Goal: Information Seeking & Learning: Learn about a topic

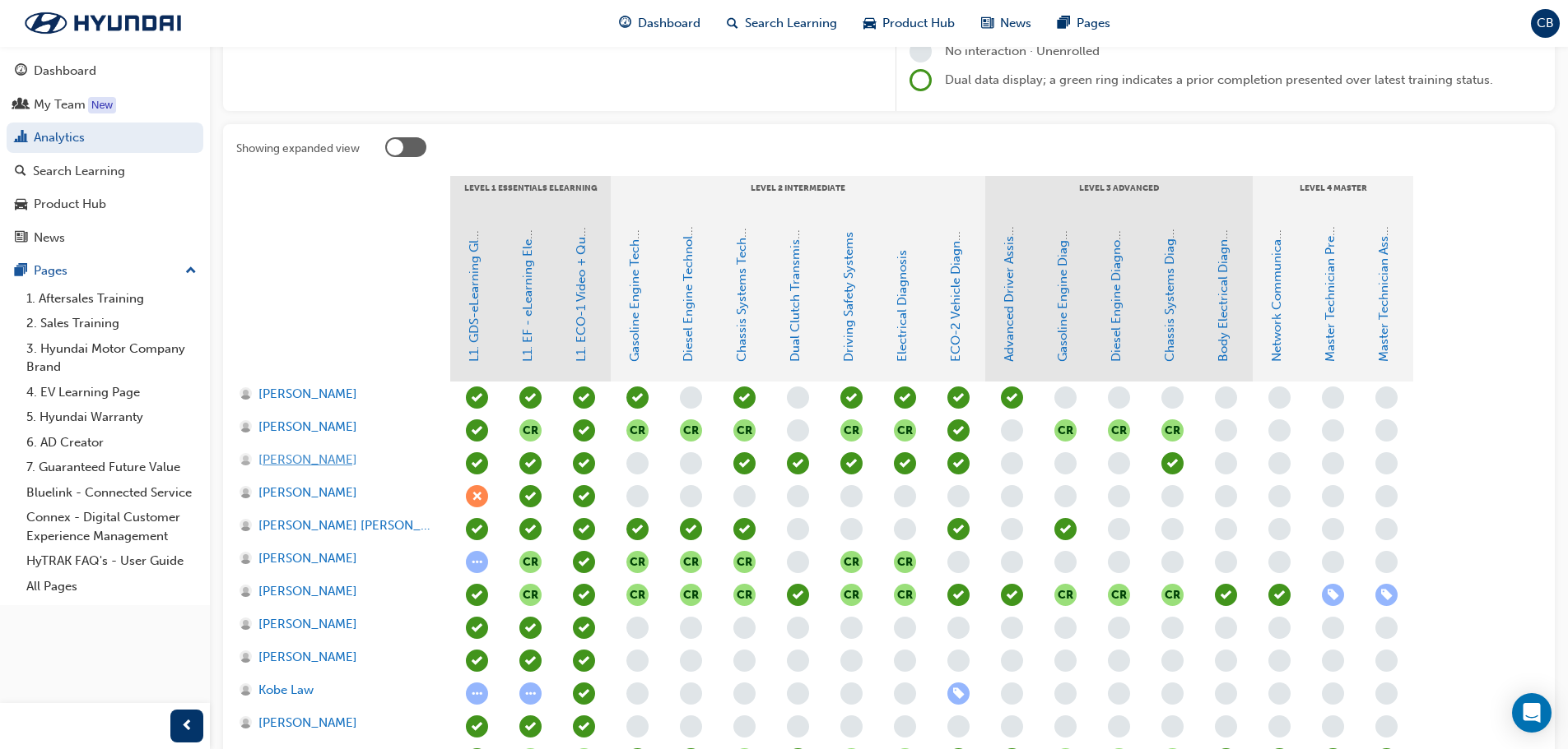
scroll to position [164, 0]
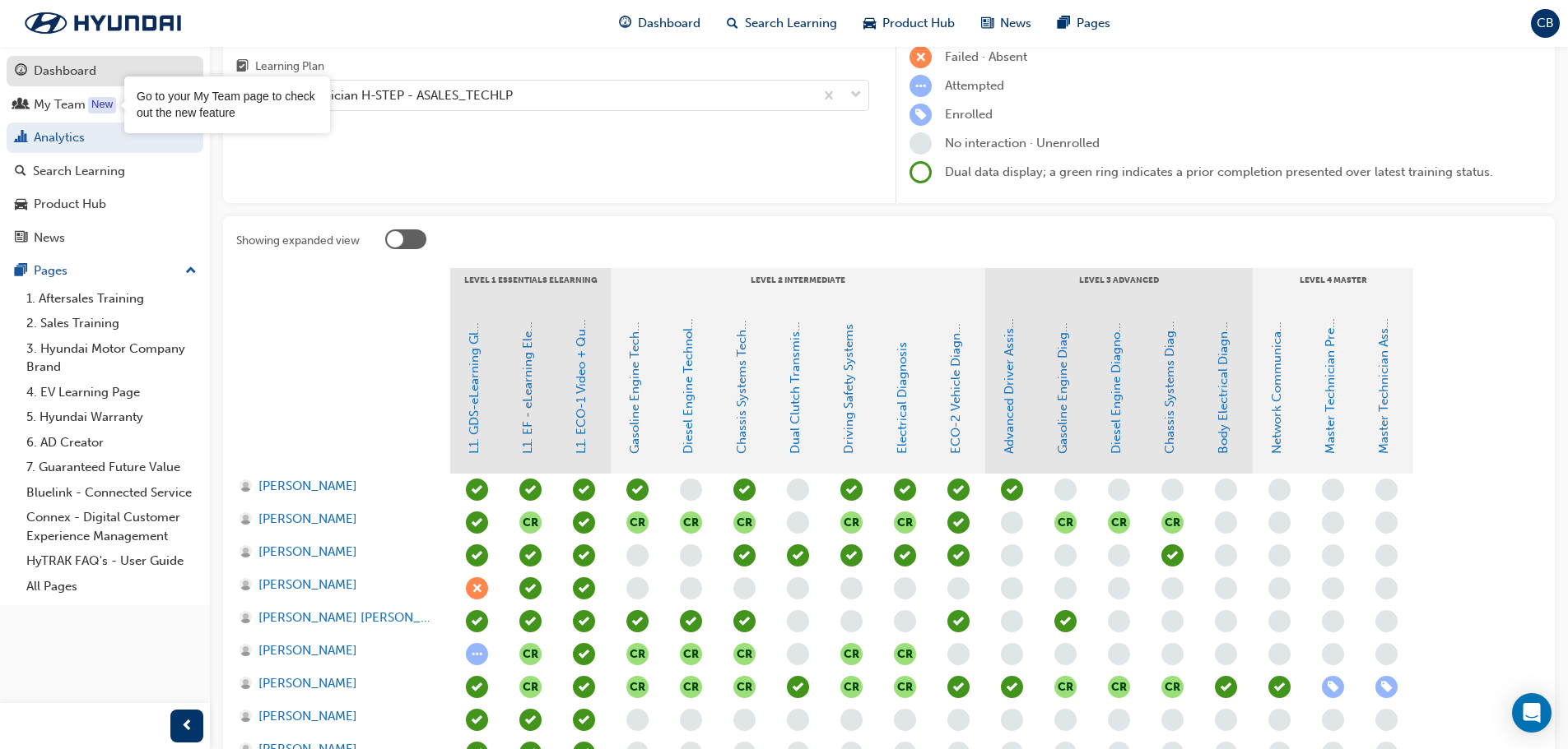
click at [78, 64] on div "Dashboard" at bounding box center [65, 70] width 62 height 18
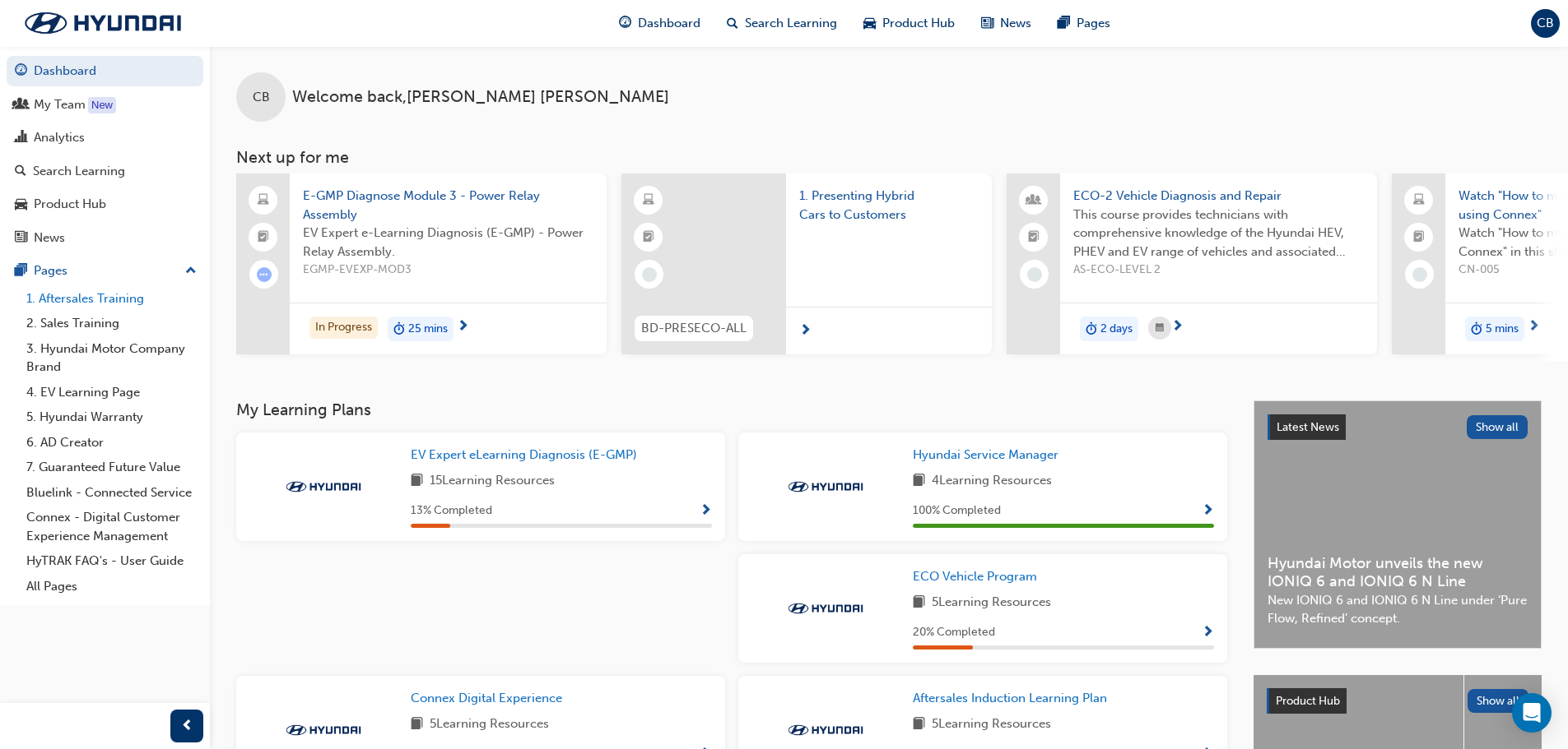
click at [76, 300] on link "1. Aftersales Training" at bounding box center [111, 299] width 184 height 25
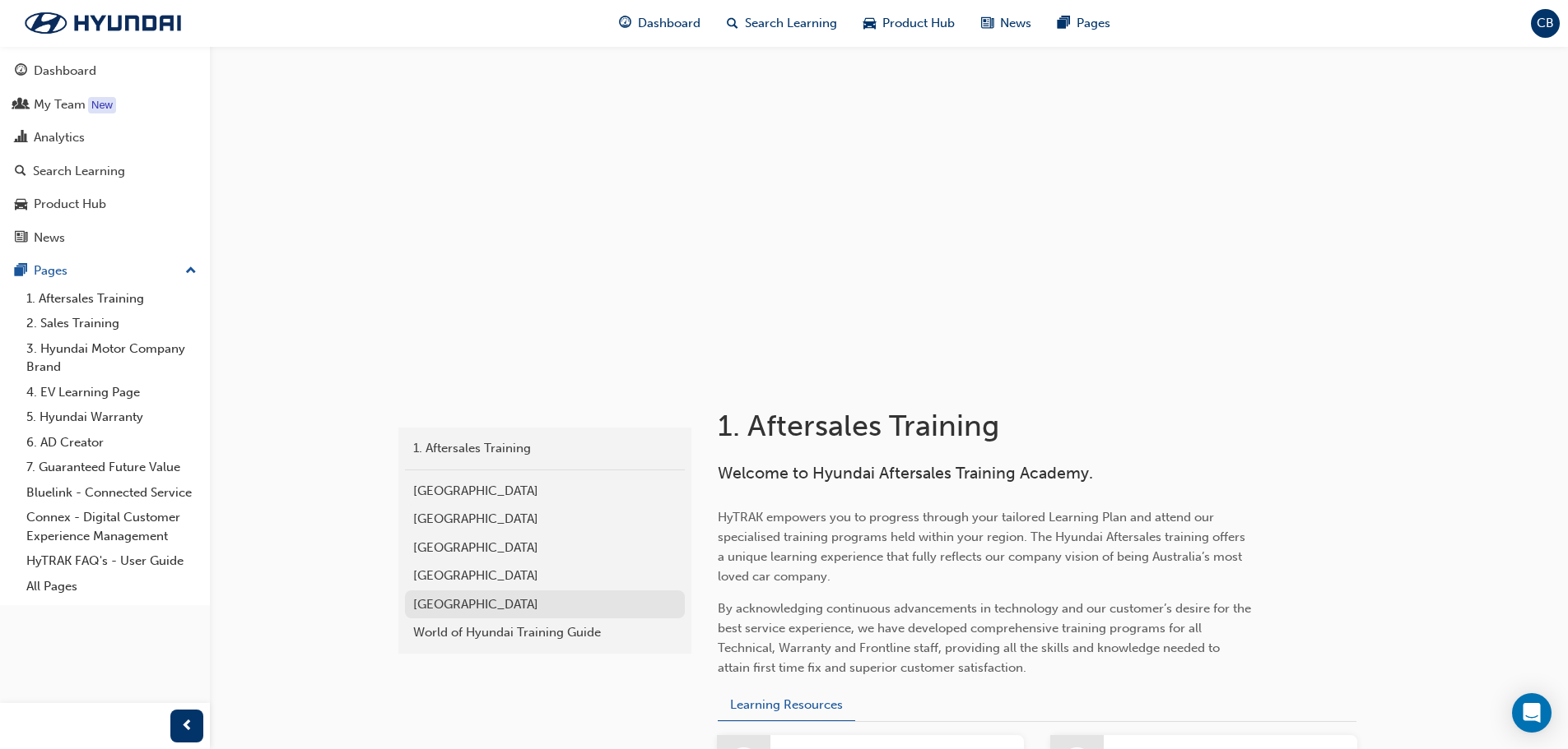
click at [453, 612] on div "[GEOGRAPHIC_DATA]" at bounding box center [545, 604] width 264 height 18
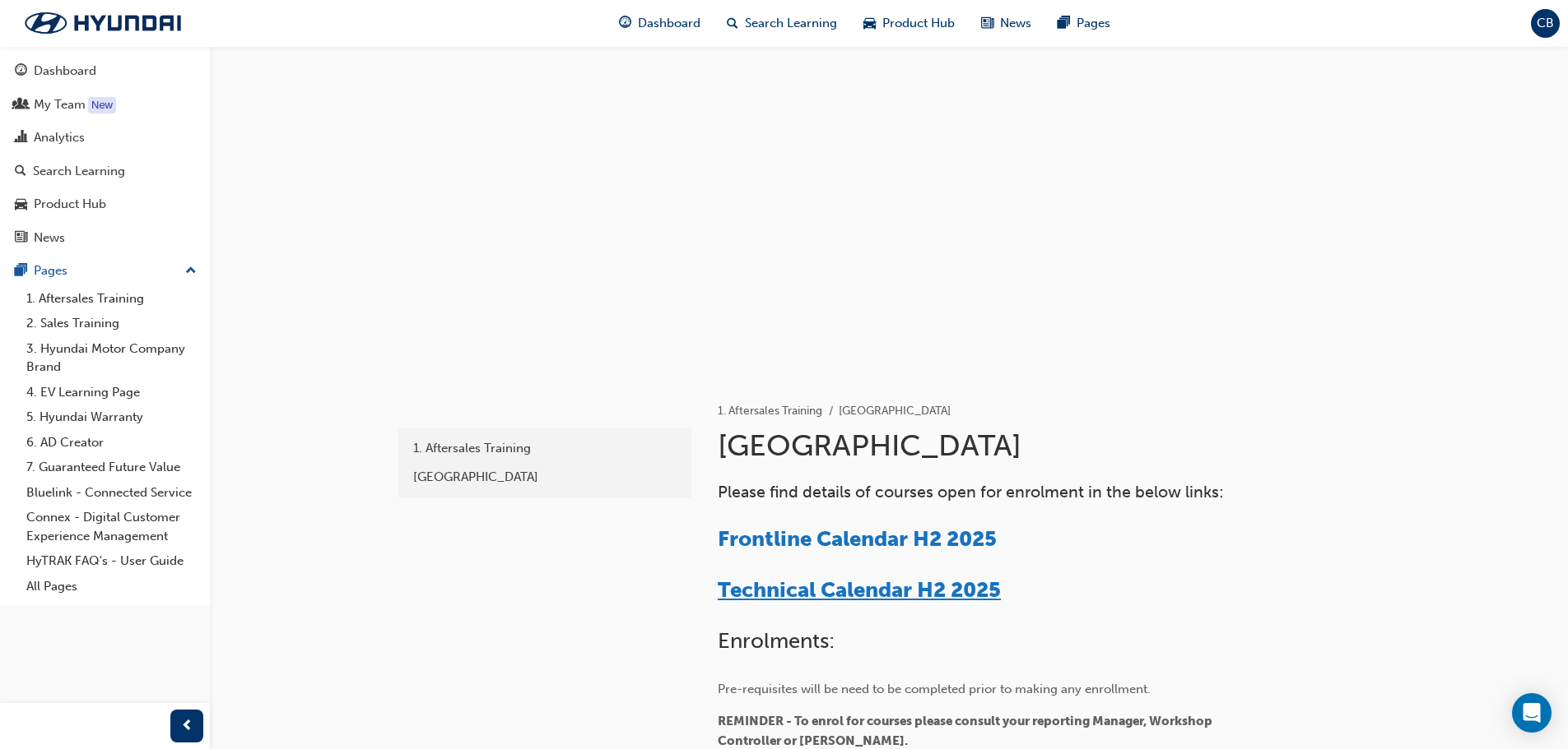
click at [874, 594] on span "Technical Calendar H2 2025" at bounding box center [858, 590] width 283 height 25
click at [76, 128] on div "Analytics" at bounding box center [59, 137] width 51 height 18
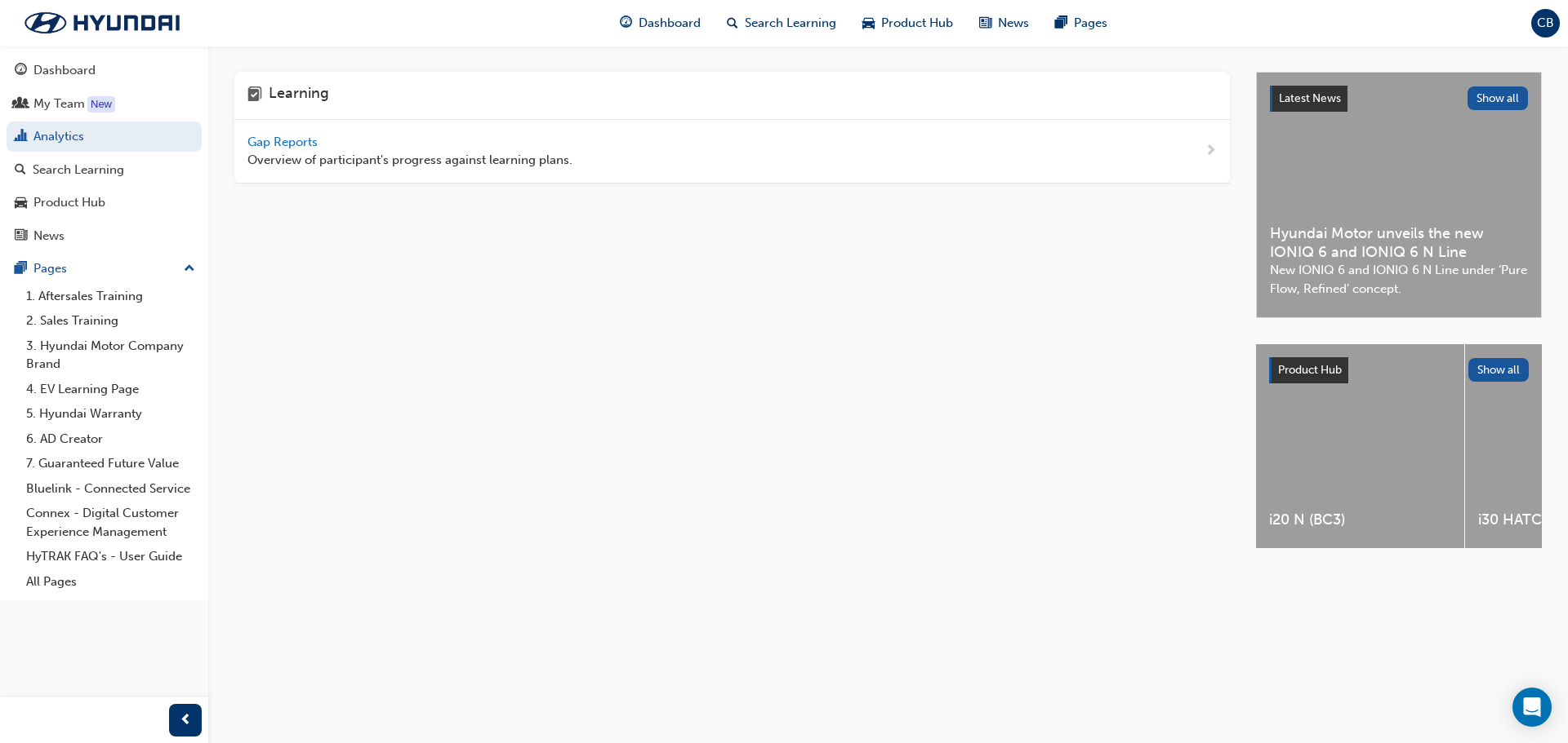
click at [289, 141] on span "Gap Reports" at bounding box center [284, 142] width 73 height 14
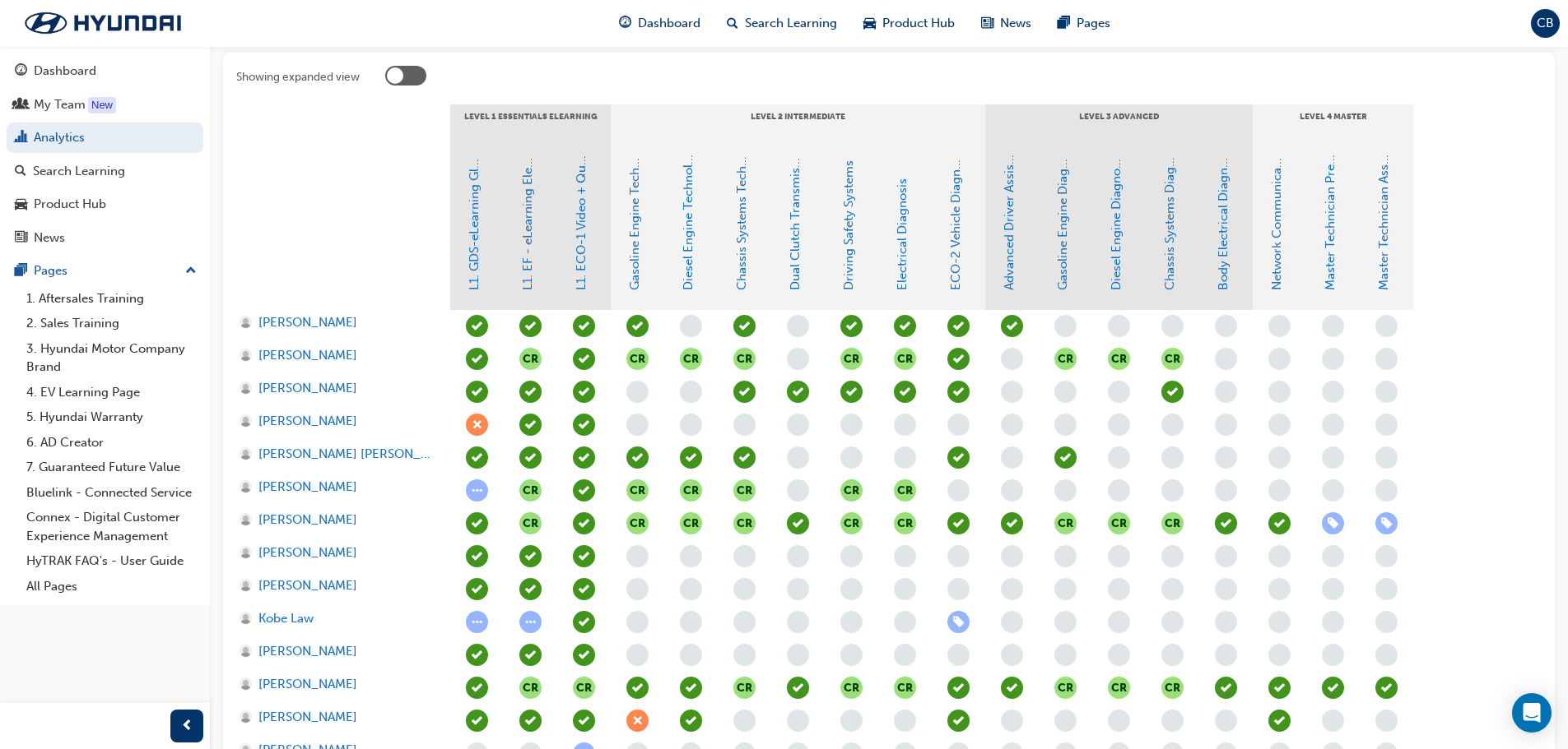
scroll to position [329, 0]
click at [954, 271] on link "ECO-2 Vehicle Diagnosis and Repair" at bounding box center [955, 186] width 15 height 208
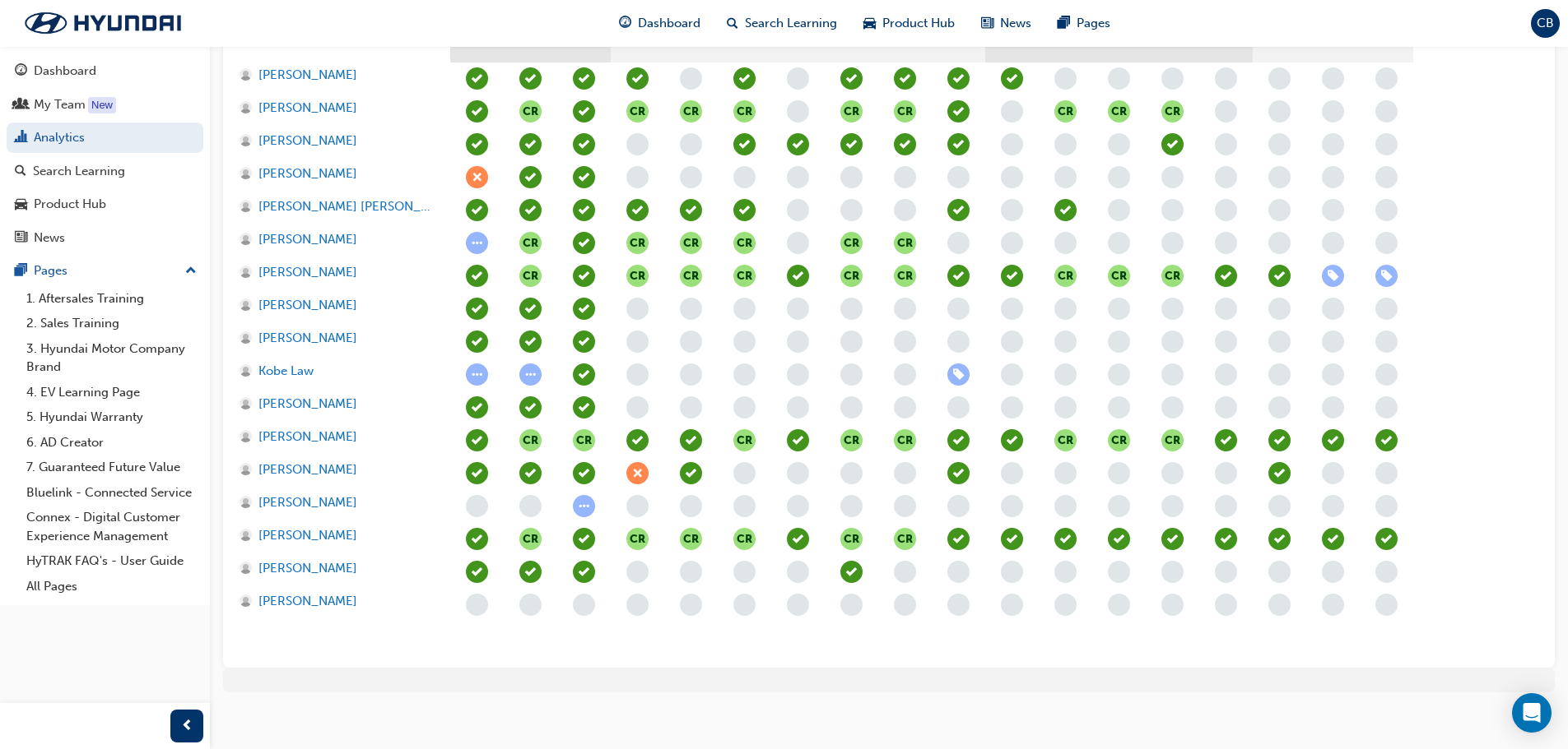
scroll to position [493, 0]
